Goal: Transaction & Acquisition: Download file/media

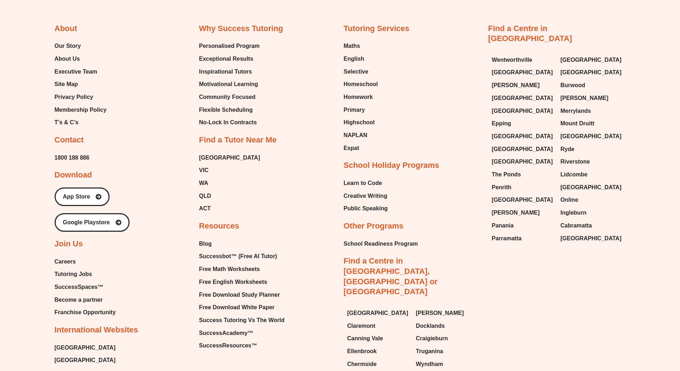
scroll to position [4454, 0]
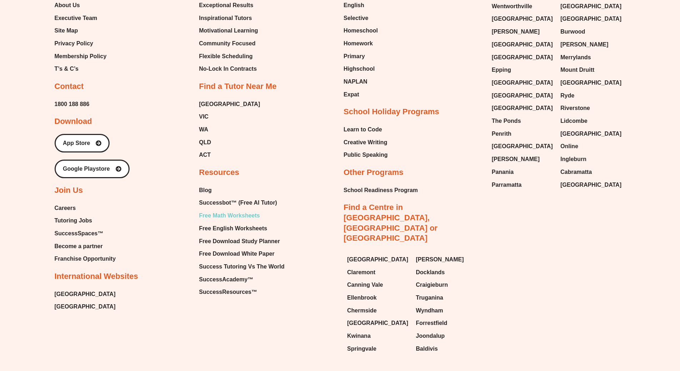
click at [243, 210] on span "Free Math Worksheets" at bounding box center [229, 215] width 61 height 11
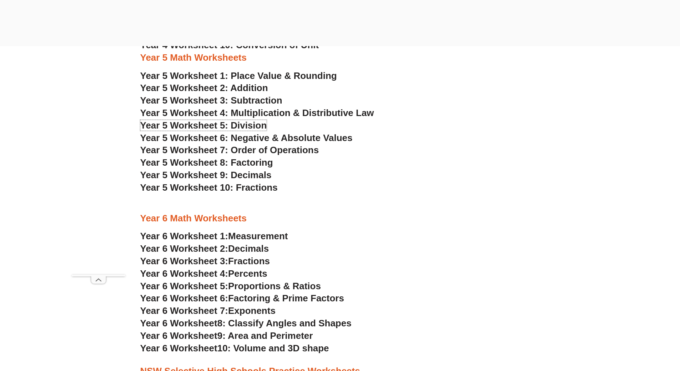
scroll to position [1390, 0]
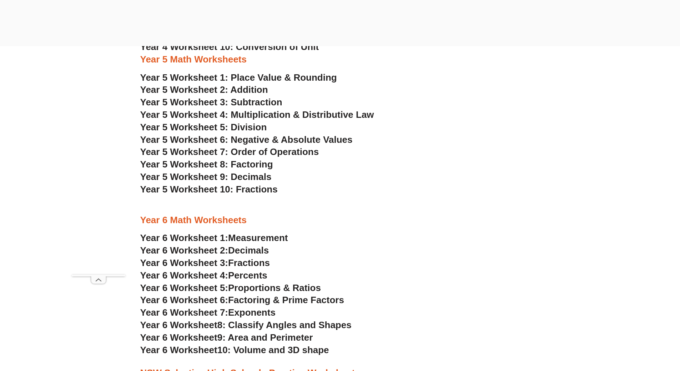
click at [249, 128] on span "Year 5 Worksheet 5: Division" at bounding box center [203, 127] width 127 height 11
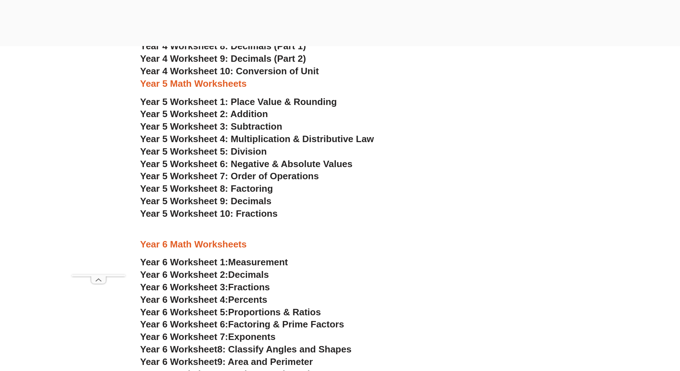
scroll to position [1355, 0]
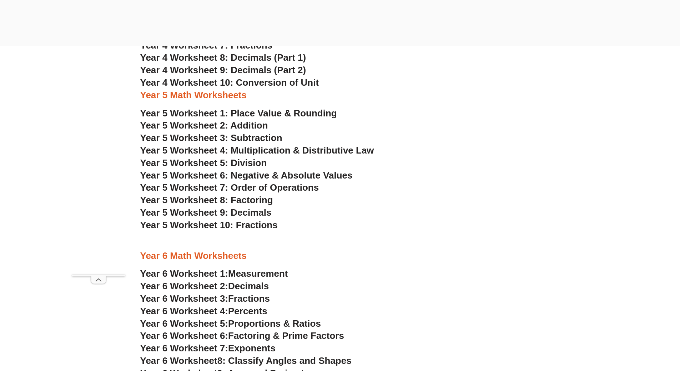
click at [248, 152] on span "Year 5 Worksheet 4: Multiplication & Distributive Law" at bounding box center [257, 150] width 234 height 11
